Goal: Transaction & Acquisition: Purchase product/service

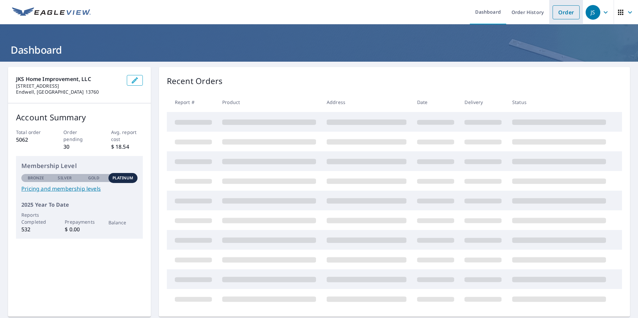
click at [561, 15] on link "Order" at bounding box center [565, 12] width 27 height 14
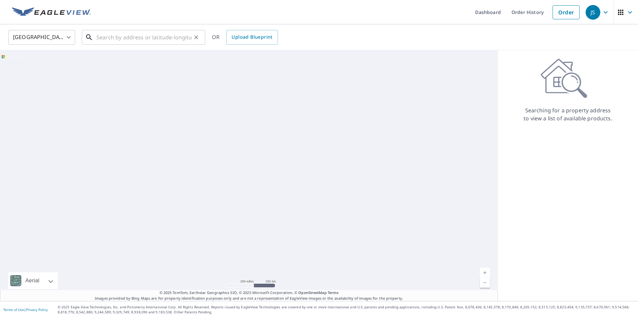
click at [145, 38] on input "text" at bounding box center [143, 37] width 95 height 19
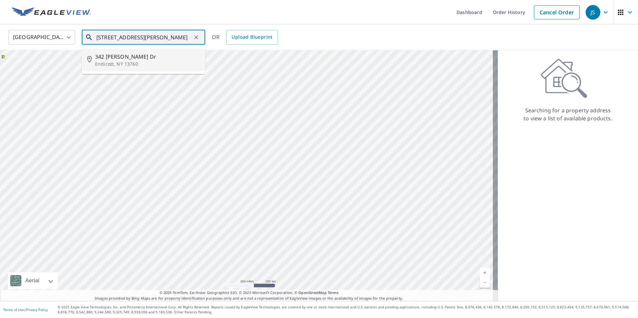
click at [135, 62] on p "Endicott, NY 13760" at bounding box center [147, 64] width 105 height 7
type input "[STREET_ADDRESS][PERSON_NAME][PERSON_NAME]"
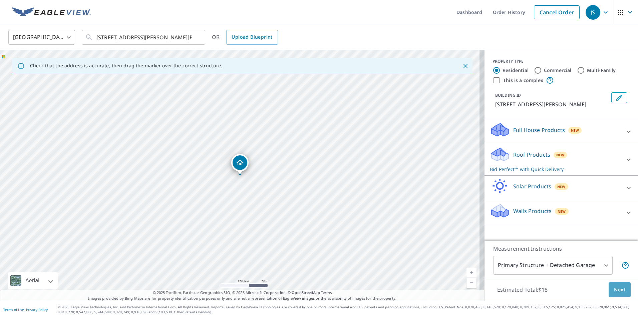
click at [618, 293] on span "Next" at bounding box center [619, 290] width 11 height 8
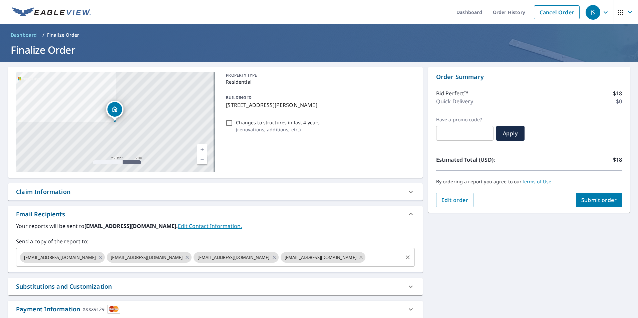
click at [358, 257] on icon at bounding box center [360, 257] width 5 height 7
click at [271, 256] on icon at bounding box center [273, 257] width 5 height 7
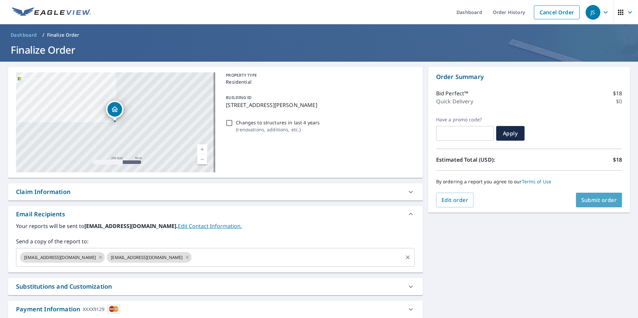
click at [598, 203] on span "Submit order" at bounding box center [599, 199] width 36 height 7
